Goal: Find specific page/section: Find specific page/section

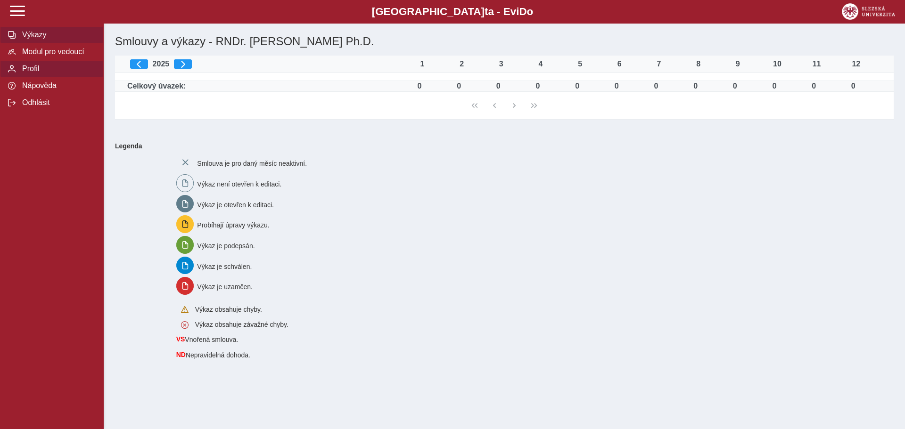
click at [36, 73] on span "Profil" at bounding box center [57, 69] width 76 height 8
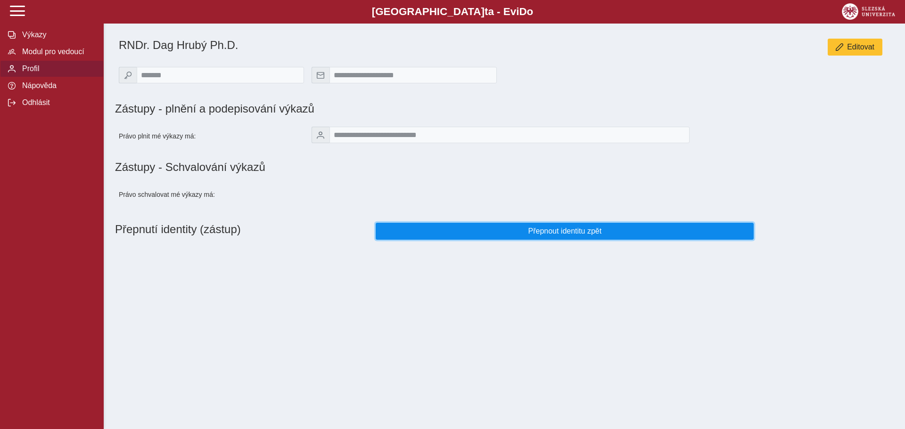
click at [625, 232] on span "Přepnout identitu zpět" at bounding box center [565, 231] width 362 height 8
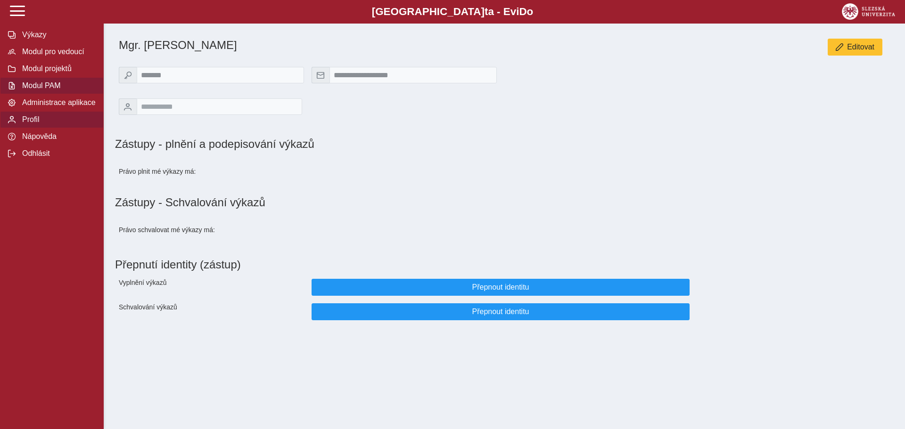
click at [47, 87] on span "Modul PAM" at bounding box center [57, 86] width 76 height 8
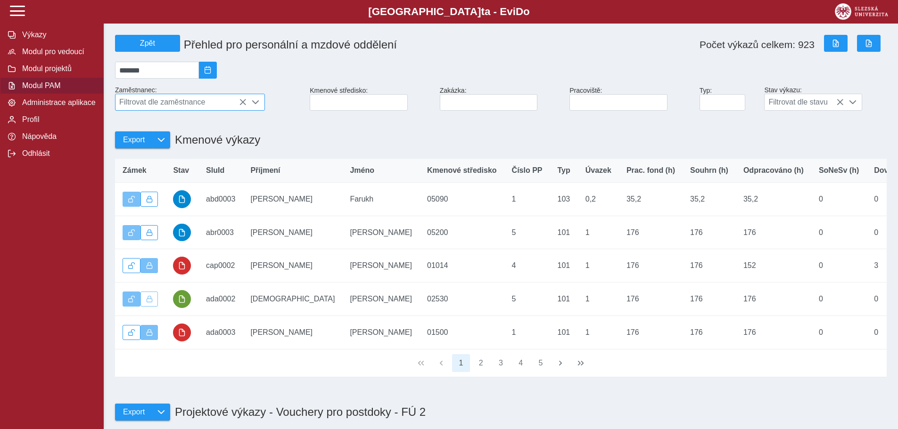
click at [170, 108] on span "Filtrovat dle zaměstnance" at bounding box center [180, 102] width 131 height 16
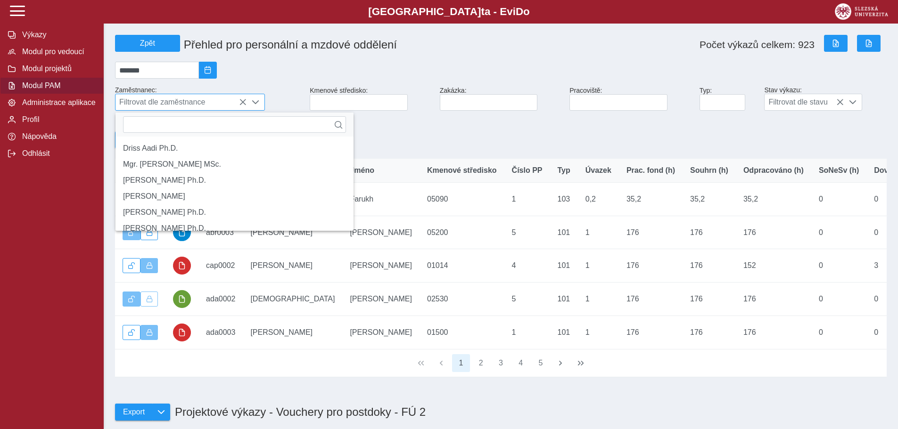
scroll to position [6, 42]
click at [212, 73] on span "2025/09" at bounding box center [208, 70] width 8 height 8
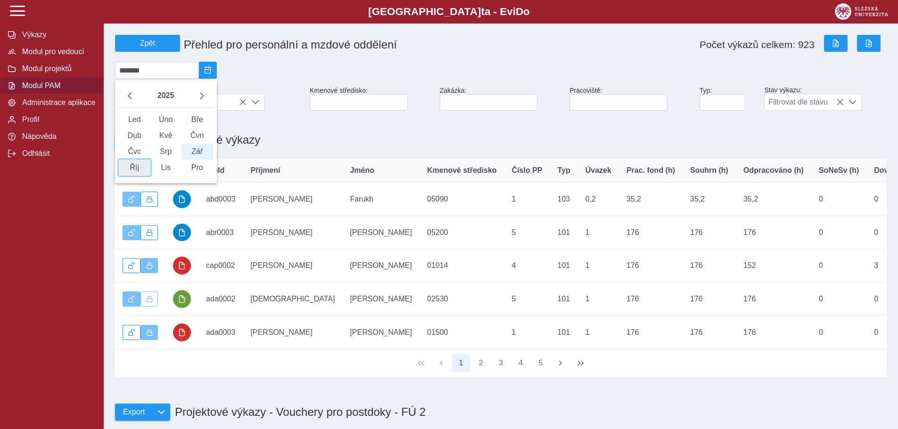
click at [138, 174] on span "Říj" at bounding box center [135, 168] width 32 height 16
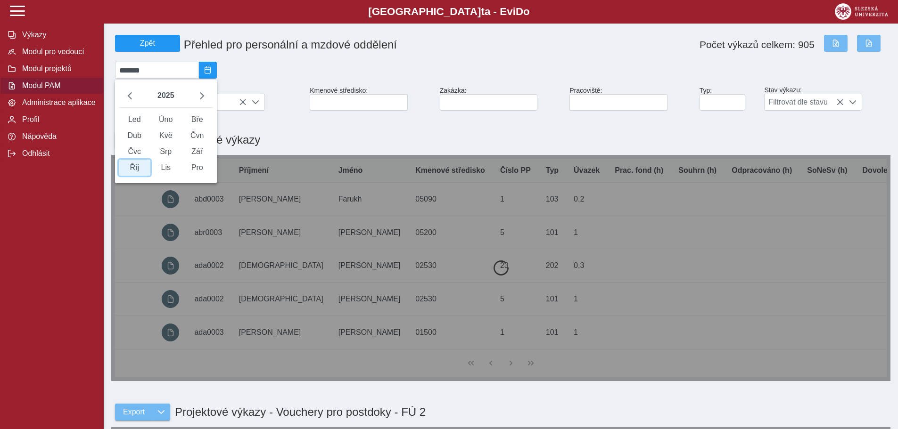
type input "*******"
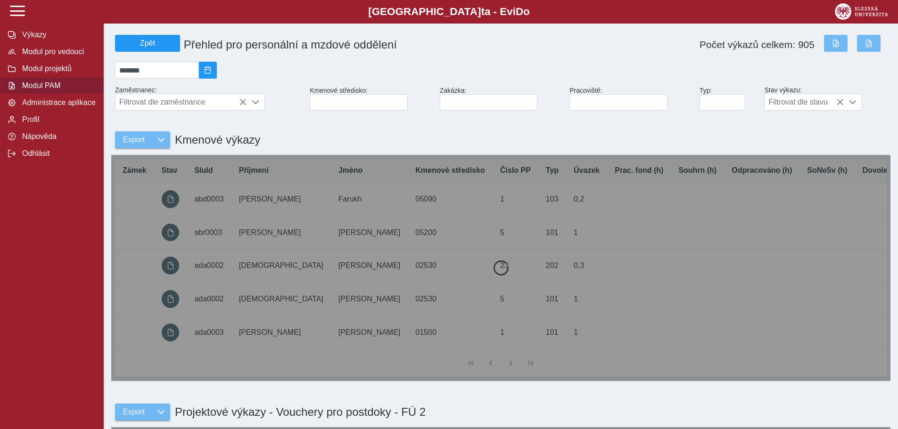
click at [198, 110] on span "Filtrovat dle zaměstnance" at bounding box center [180, 102] width 131 height 16
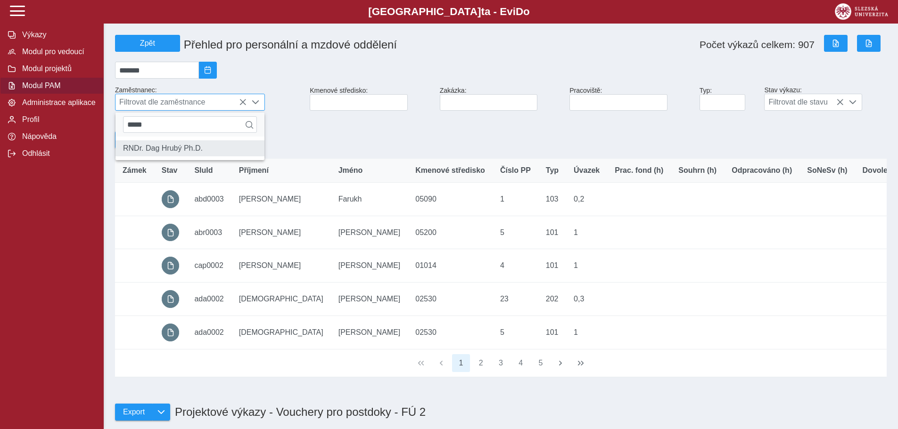
type input "*****"
click at [172, 148] on li "RNDr. Dag Hrubý Ph.D." at bounding box center [189, 148] width 149 height 16
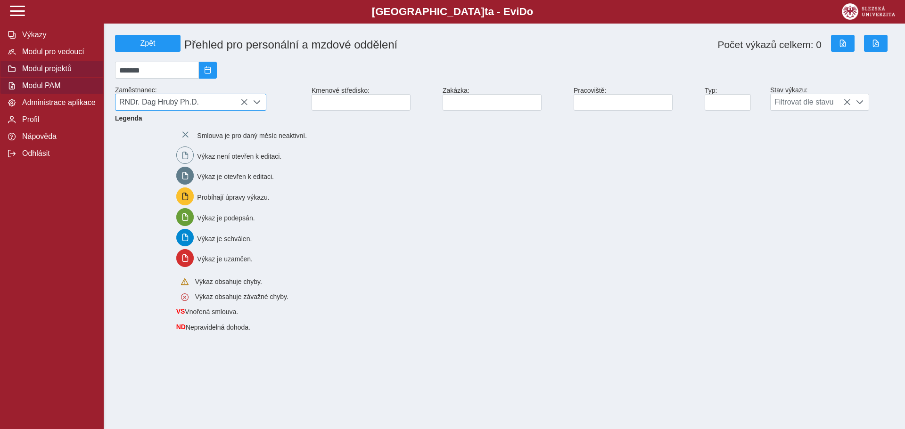
click at [63, 73] on span "Modul projektů" at bounding box center [57, 69] width 76 height 8
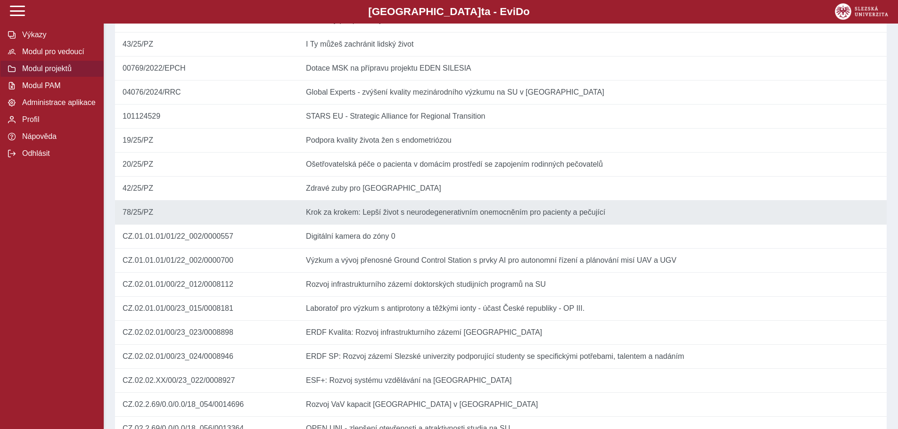
scroll to position [189, 0]
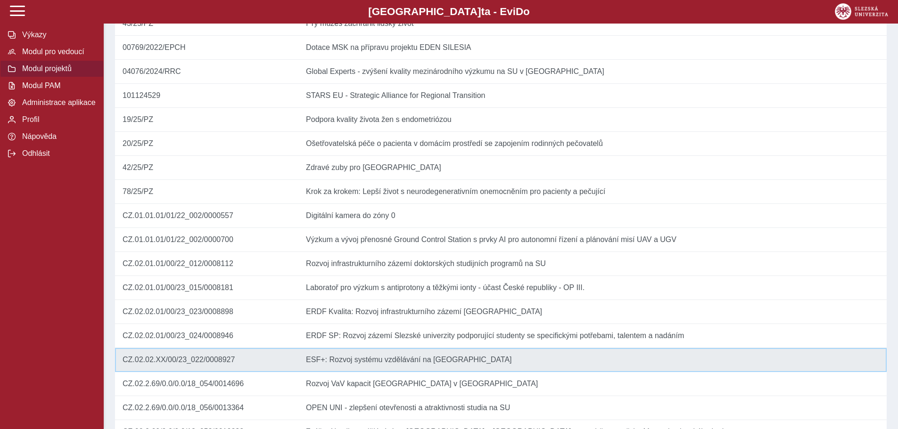
click at [379, 372] on td "Název ESF+: Rozvoj systému vzdělávání na [GEOGRAPHIC_DATA]" at bounding box center [592, 360] width 588 height 24
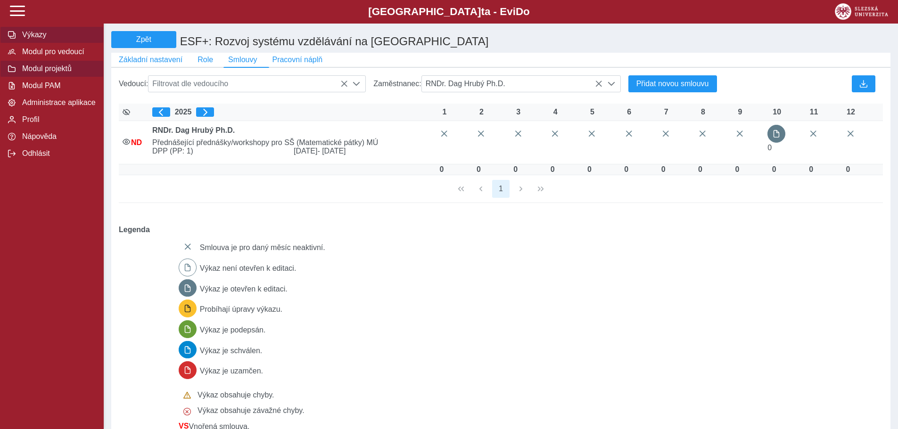
click at [35, 33] on span "Výkazy" at bounding box center [57, 35] width 76 height 8
